Goal: Information Seeking & Learning: Learn about a topic

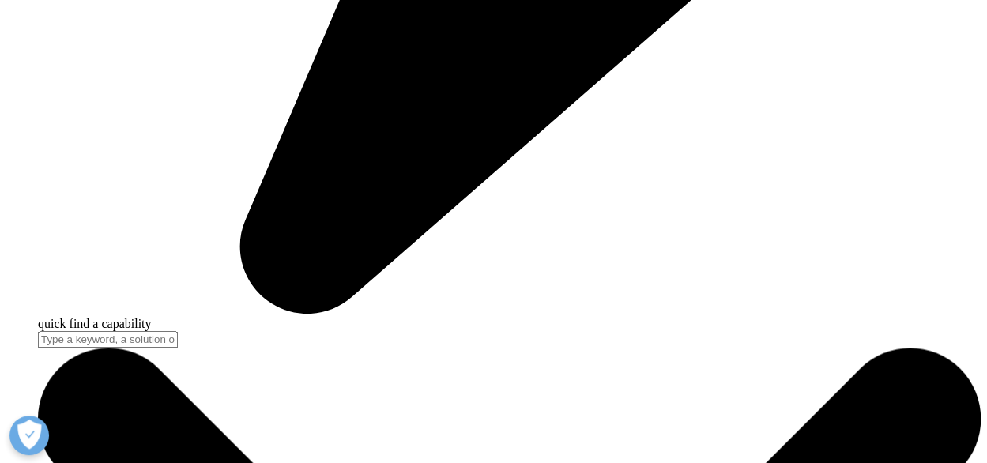
scroll to position [4041, 0]
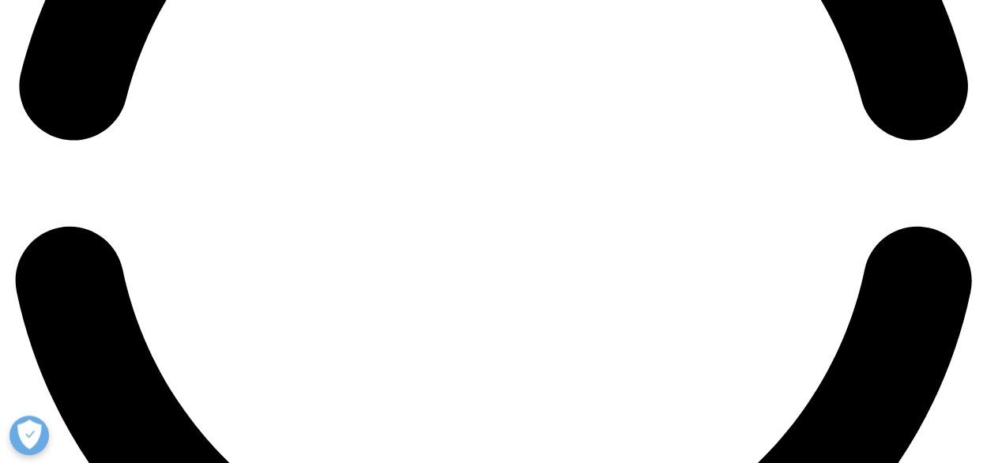
scroll to position [2280, 0]
